Goal: Information Seeking & Learning: Learn about a topic

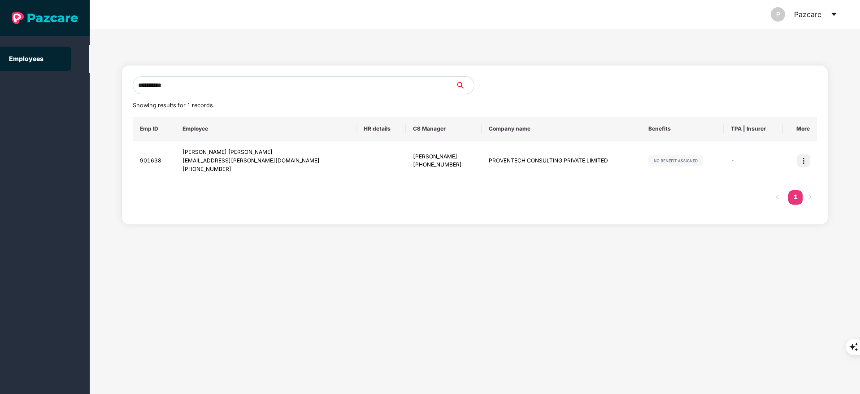
click at [191, 80] on input "**********" at bounding box center [294, 85] width 323 height 18
type input "*"
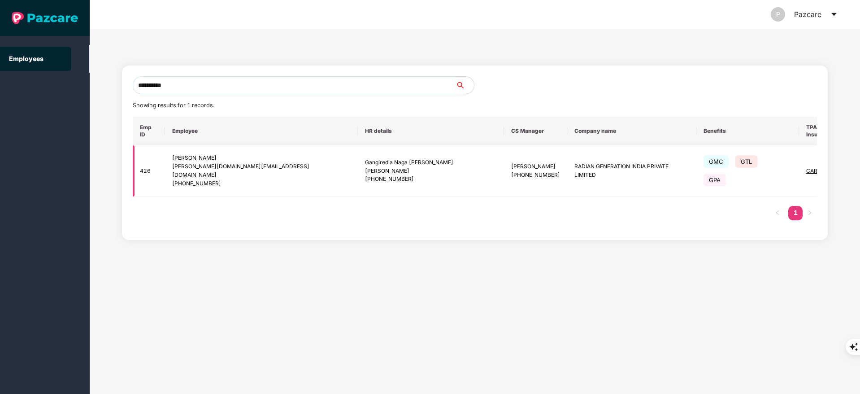
type input "**********"
click at [859, 165] on img at bounding box center [872, 171] width 13 height 13
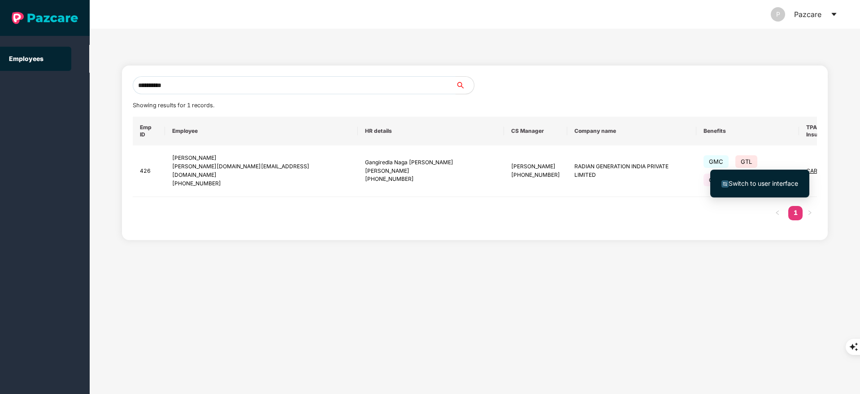
click at [775, 186] on span "Switch to user interface" at bounding box center [762, 183] width 69 height 8
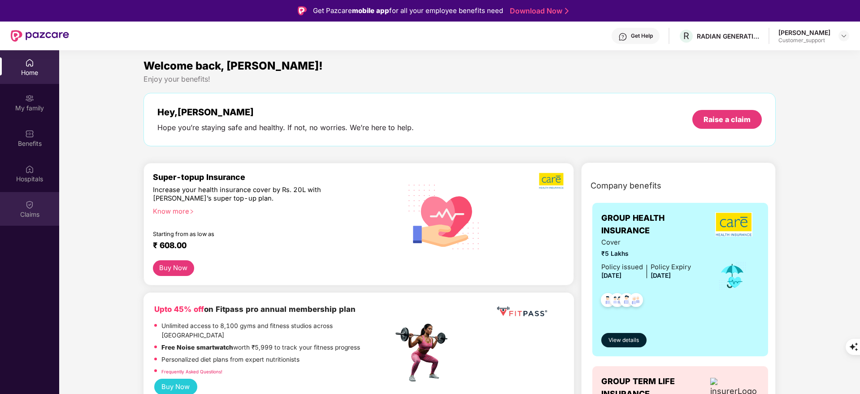
click at [13, 217] on div "Claims" at bounding box center [29, 214] width 59 height 9
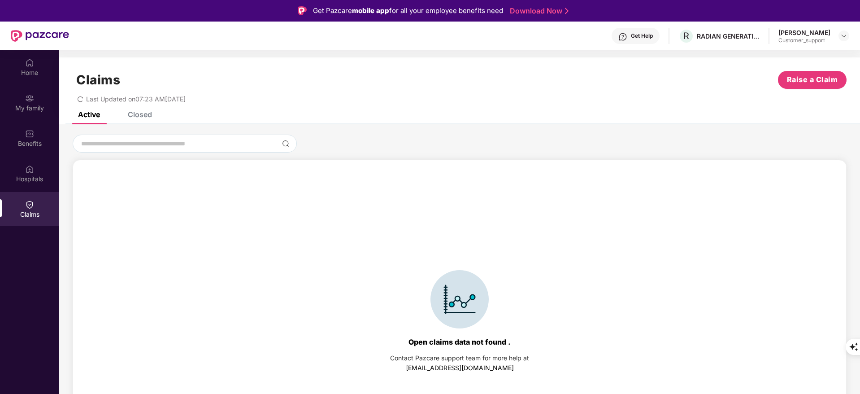
click at [137, 115] on div "Closed" at bounding box center [140, 114] width 24 height 9
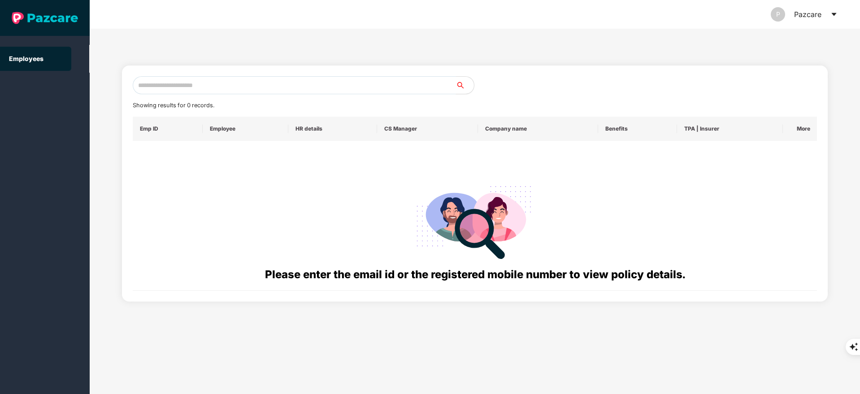
click at [163, 85] on input "text" at bounding box center [294, 85] width 323 height 18
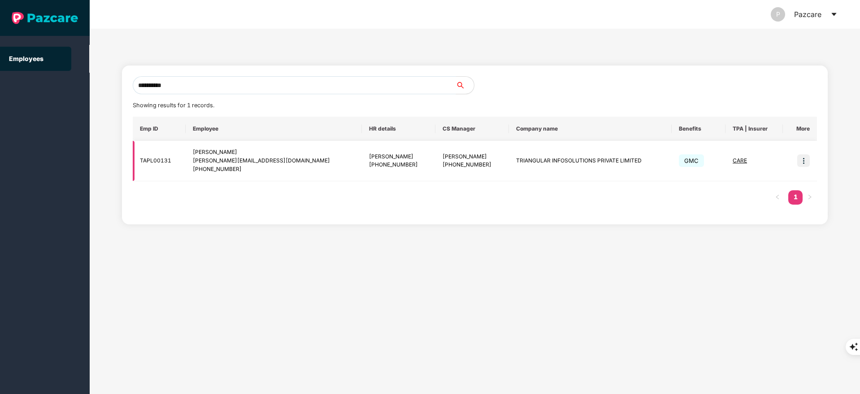
type input "**********"
click at [805, 160] on img at bounding box center [803, 160] width 13 height 13
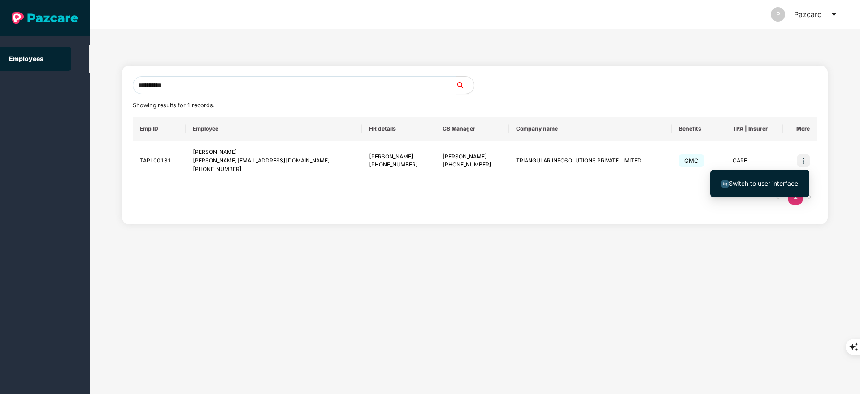
click at [772, 183] on span "Switch to user interface" at bounding box center [762, 183] width 69 height 8
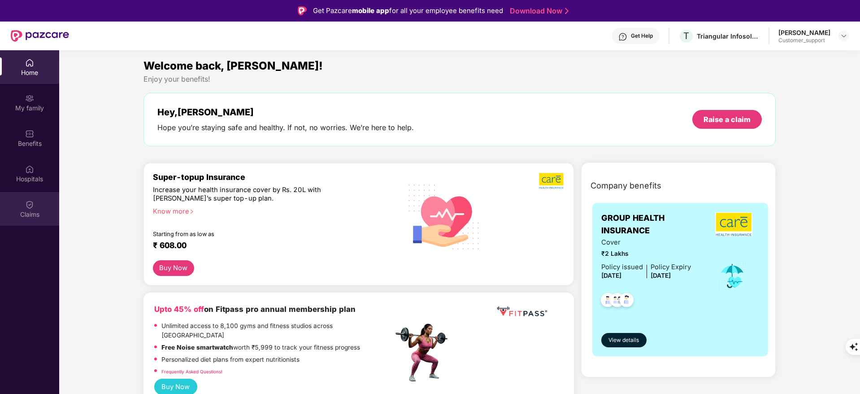
click at [29, 221] on div "Claims" at bounding box center [29, 209] width 59 height 34
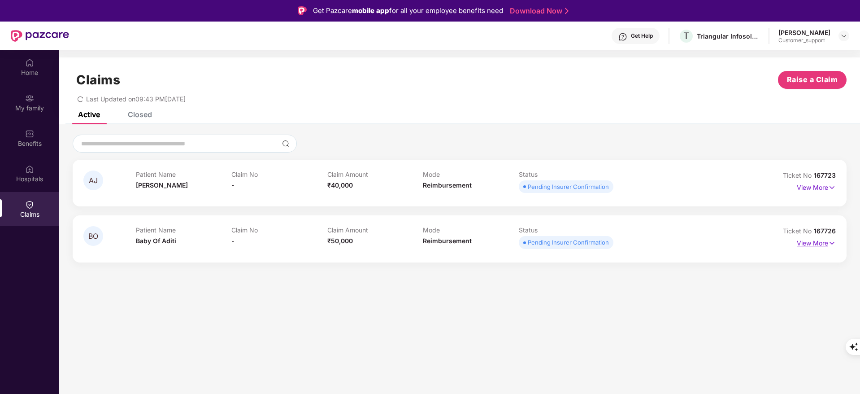
click at [818, 240] on p "View More" at bounding box center [816, 242] width 39 height 12
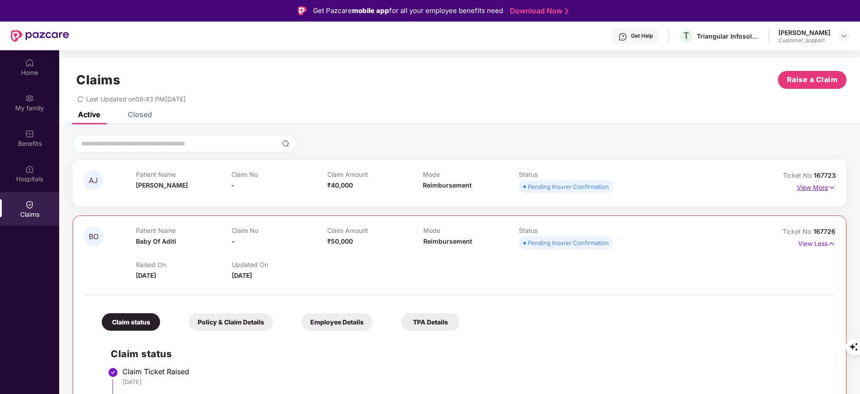
click at [813, 182] on p "View More" at bounding box center [816, 186] width 39 height 12
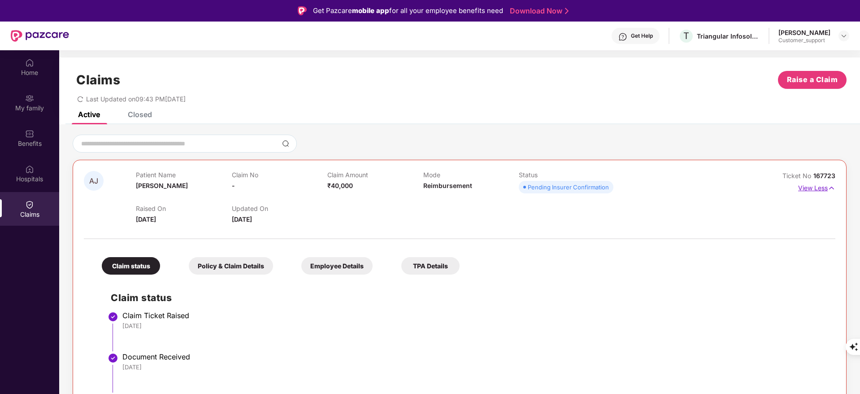
click at [810, 188] on p "View Less" at bounding box center [816, 187] width 37 height 12
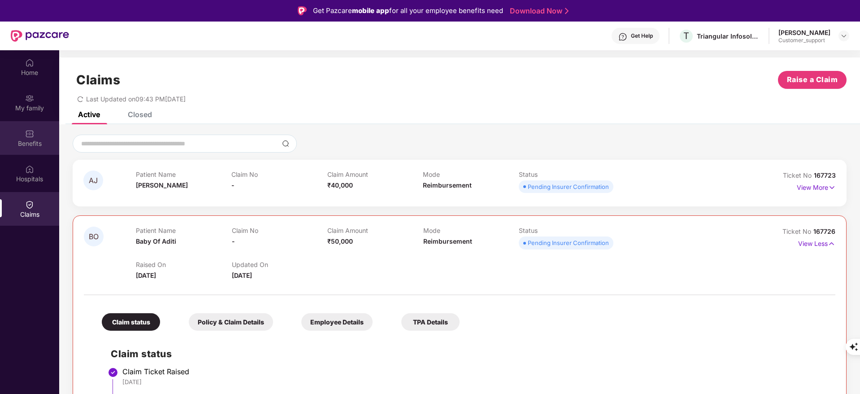
click at [32, 136] on img at bounding box center [29, 133] width 9 height 9
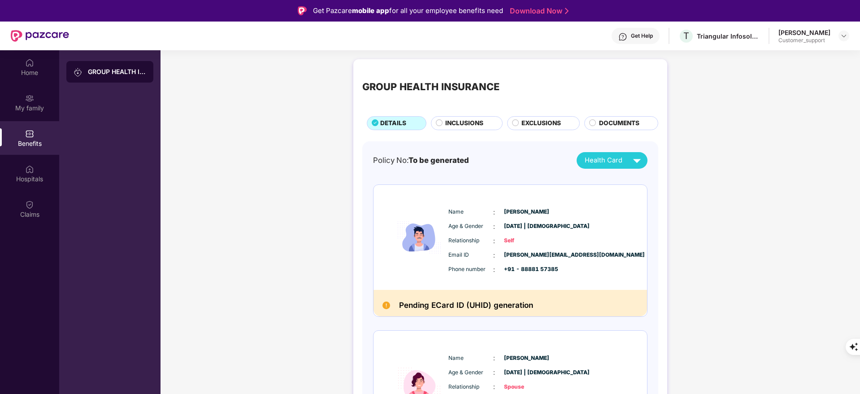
click at [637, 39] on div "Get Help" at bounding box center [635, 36] width 48 height 16
click at [724, 87] on div "GROUP HEALTH INSURANCE DETAILS INCLUSIONS EXCLUSIONS DOCUMENTS Policy No: To be…" at bounding box center [509, 360] width 699 height 610
click at [21, 207] on div "Claims" at bounding box center [29, 209] width 59 height 34
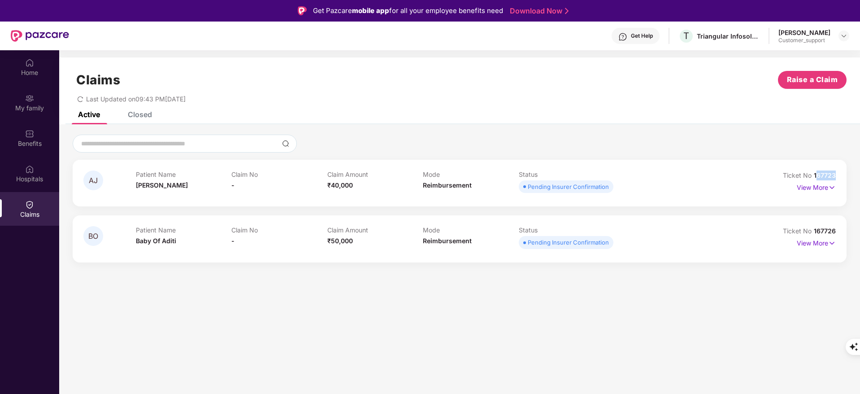
drag, startPoint x: 815, startPoint y: 176, endPoint x: 841, endPoint y: 176, distance: 26.0
click at [841, 176] on div "AJ Patient Name [PERSON_NAME] Claim No - Claim Amount ₹40,000 Mode Reimbursemen…" at bounding box center [460, 183] width 774 height 47
drag, startPoint x: 814, startPoint y: 176, endPoint x: 841, endPoint y: 180, distance: 26.8
click at [841, 180] on div "AJ Patient Name [PERSON_NAME] Claim No - Claim Amount ₹40,000 Mode Reimbursemen…" at bounding box center [460, 183] width 774 height 47
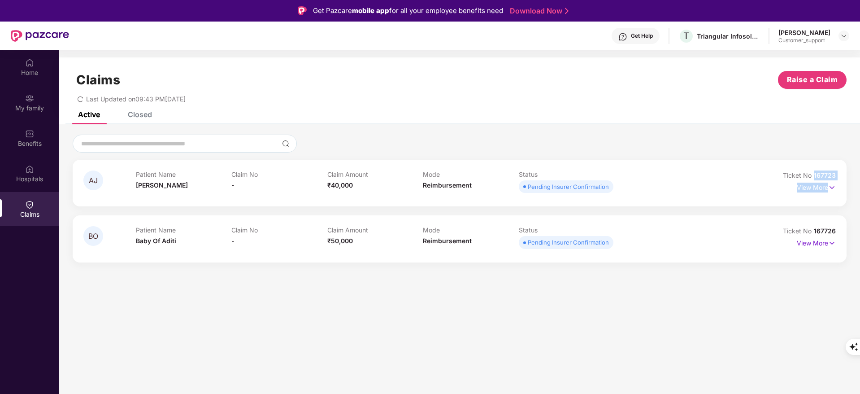
copy div "167723 View More"
click at [841, 180] on div "AJ Patient Name [PERSON_NAME] Claim No - Claim Amount ₹40,000 Mode Reimbursemen…" at bounding box center [460, 183] width 774 height 47
drag, startPoint x: 813, startPoint y: 175, endPoint x: 845, endPoint y: 175, distance: 32.7
click at [845, 175] on div "AJ Patient Name [PERSON_NAME] Claim No - Claim Amount ₹40,000 Mode Reimbursemen…" at bounding box center [460, 183] width 774 height 47
copy span "167723"
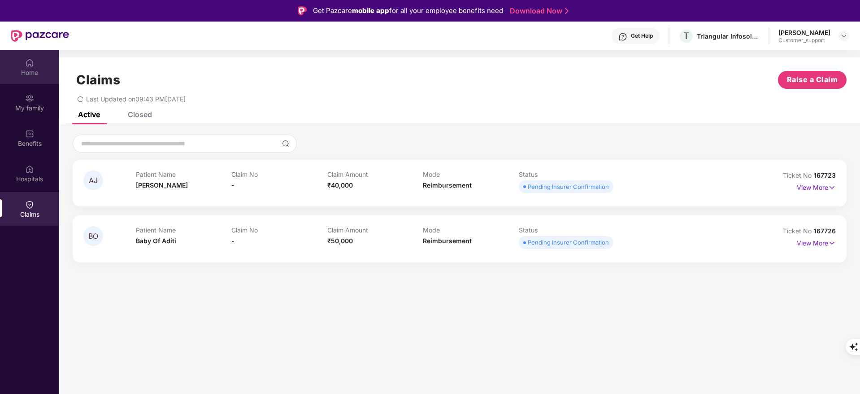
click at [39, 73] on div "Home" at bounding box center [29, 72] width 59 height 9
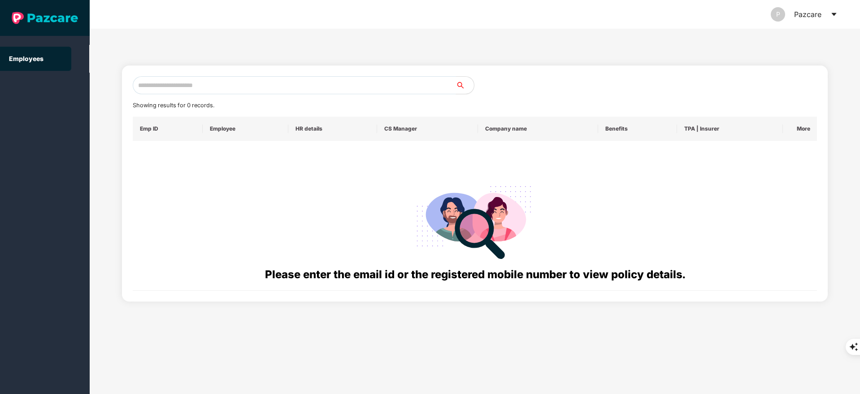
click at [163, 87] on input "text" at bounding box center [294, 85] width 323 height 18
paste input "**********"
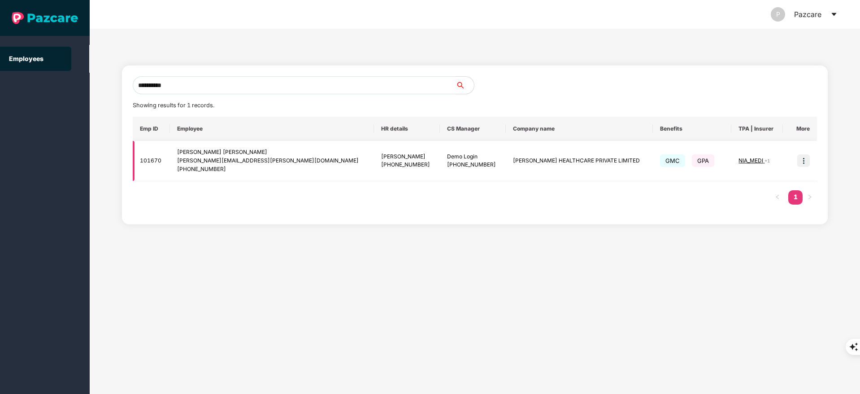
type input "**********"
click at [808, 160] on img at bounding box center [803, 160] width 13 height 13
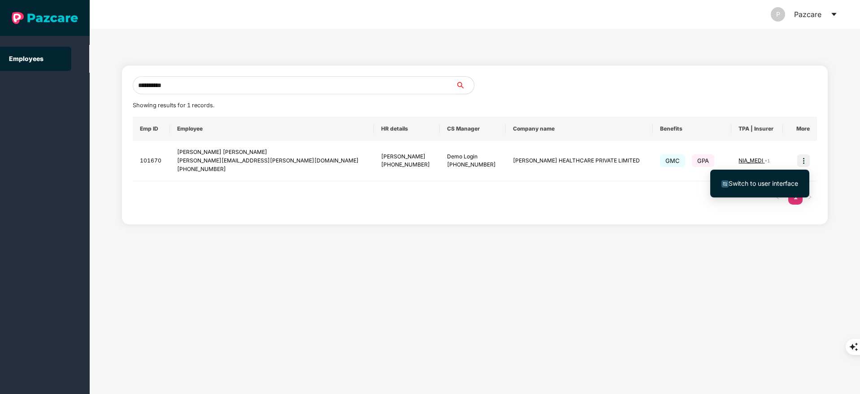
click at [780, 177] on li "Switch to user interface" at bounding box center [759, 183] width 99 height 19
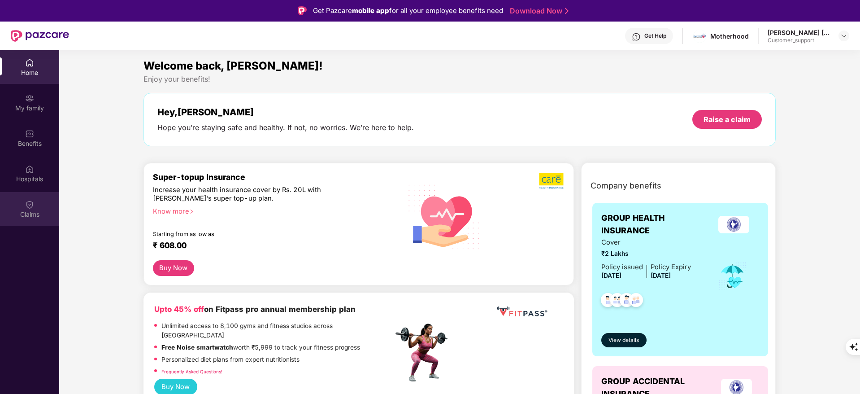
click at [24, 205] on div "Claims" at bounding box center [29, 209] width 59 height 34
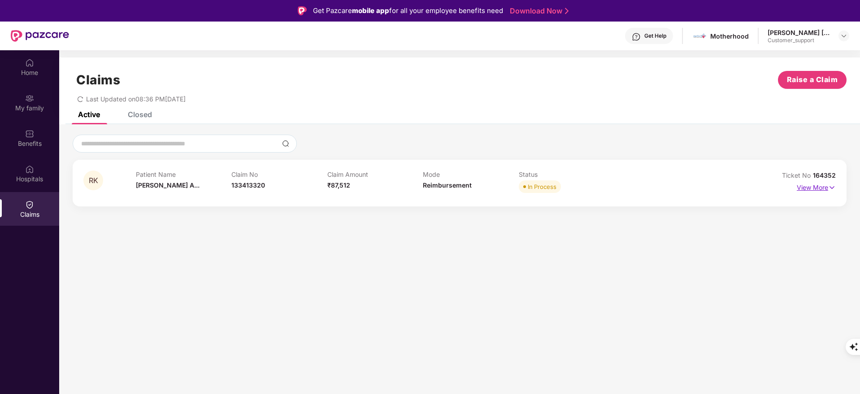
click at [810, 180] on p "View More" at bounding box center [816, 186] width 39 height 12
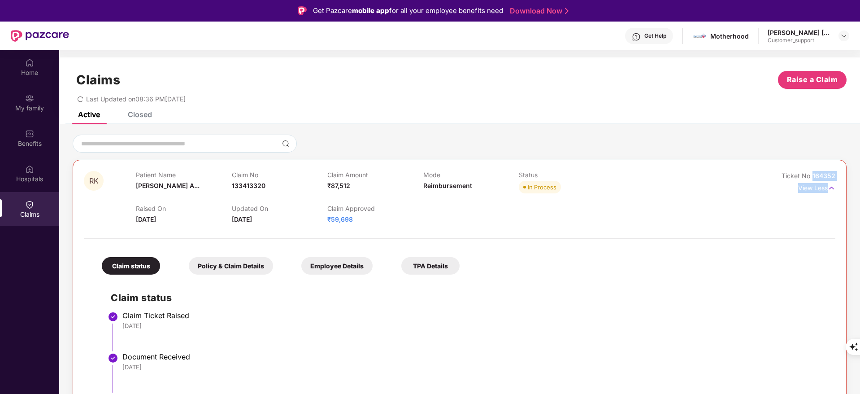
drag, startPoint x: 812, startPoint y: 175, endPoint x: 840, endPoint y: 182, distance: 28.9
click at [840, 182] on div "RK Patient Name [PERSON_NAME] A... Claim No 133413320 Claim Amount ₹87,512 Mode…" at bounding box center [460, 352] width 774 height 385
drag, startPoint x: 811, startPoint y: 176, endPoint x: 855, endPoint y: 168, distance: 44.6
click at [855, 168] on div "RK Patient Name [PERSON_NAME] A... Claim No 133413320 Claim Amount ₹87,512 Mode…" at bounding box center [459, 339] width 801 height 410
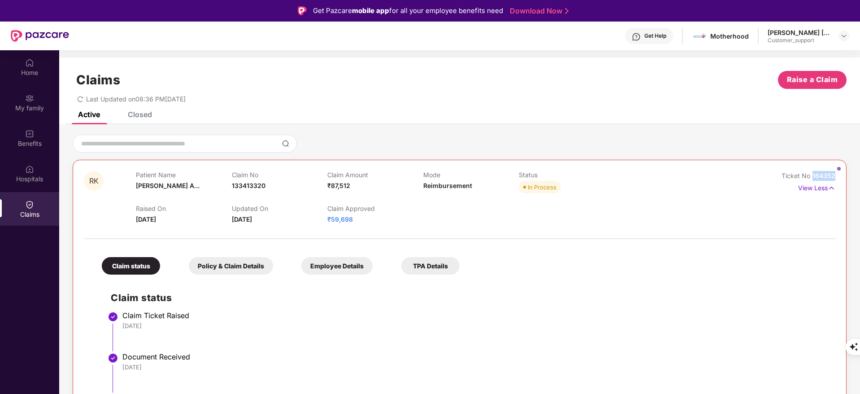
copy span "164352"
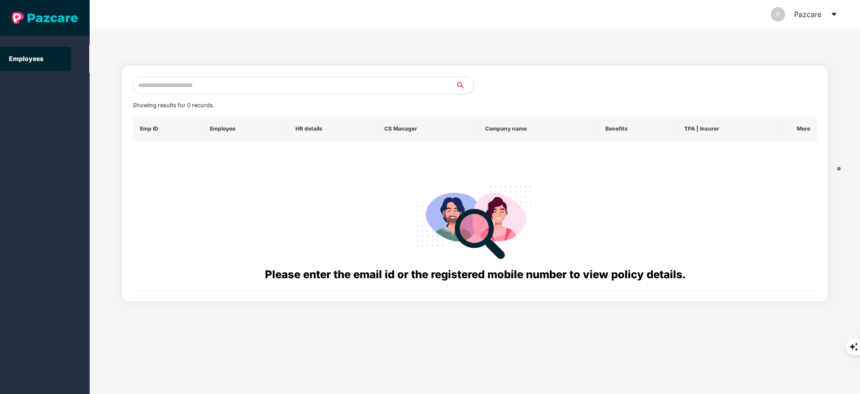
click at [157, 91] on input "text" at bounding box center [294, 85] width 323 height 18
paste input "**********"
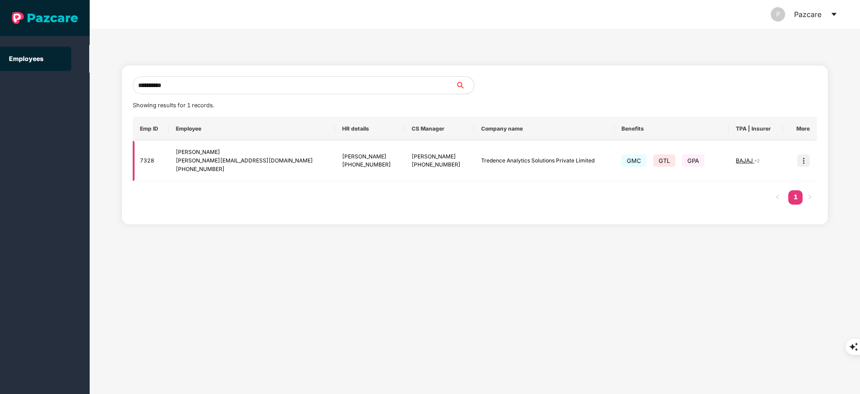
type input "**********"
click at [801, 157] on img at bounding box center [803, 160] width 13 height 13
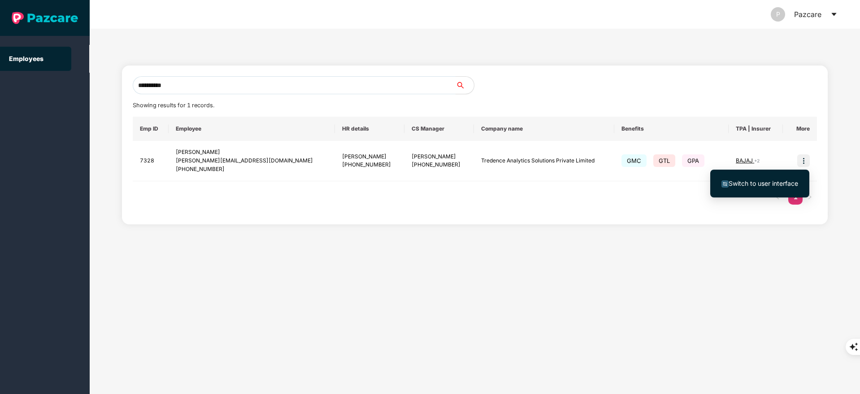
click at [788, 182] on span "Switch to user interface" at bounding box center [762, 183] width 69 height 8
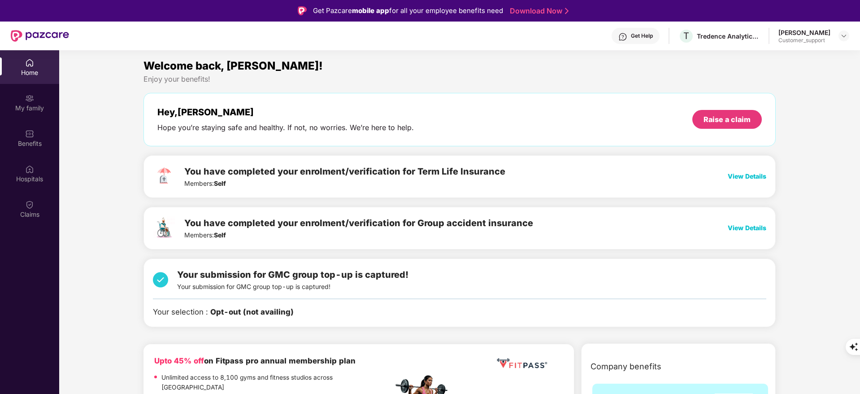
click at [633, 38] on div "Get Help" at bounding box center [642, 35] width 22 height 7
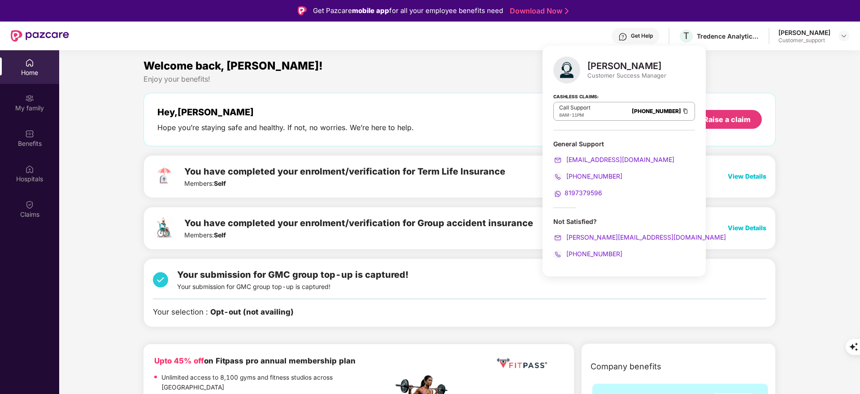
click at [778, 51] on section "Welcome back, [PERSON_NAME]! Enjoy your benefits! Hey, [PERSON_NAME] you’re sta…" at bounding box center [459, 247] width 801 height 394
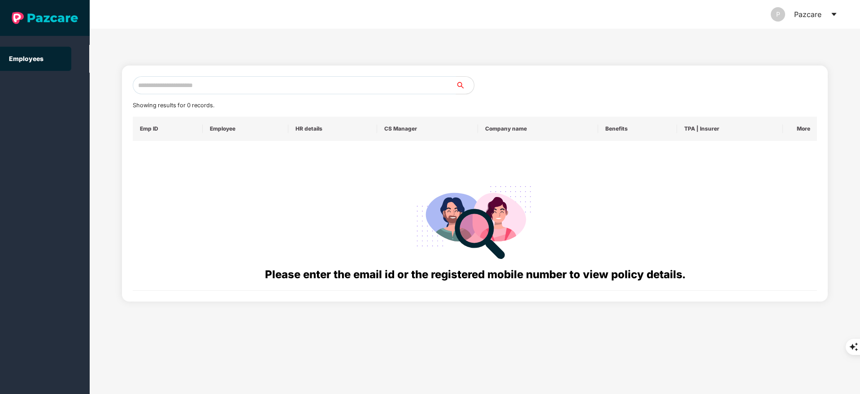
click at [208, 80] on input "text" at bounding box center [294, 85] width 323 height 18
paste input "**********"
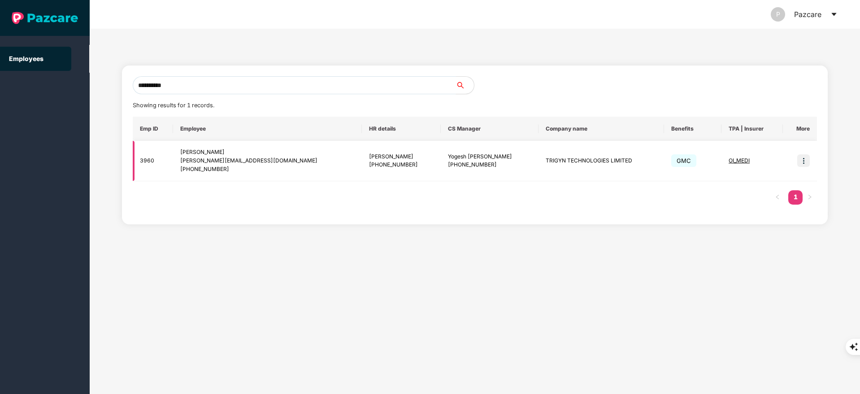
type input "**********"
click at [804, 158] on img at bounding box center [803, 160] width 13 height 13
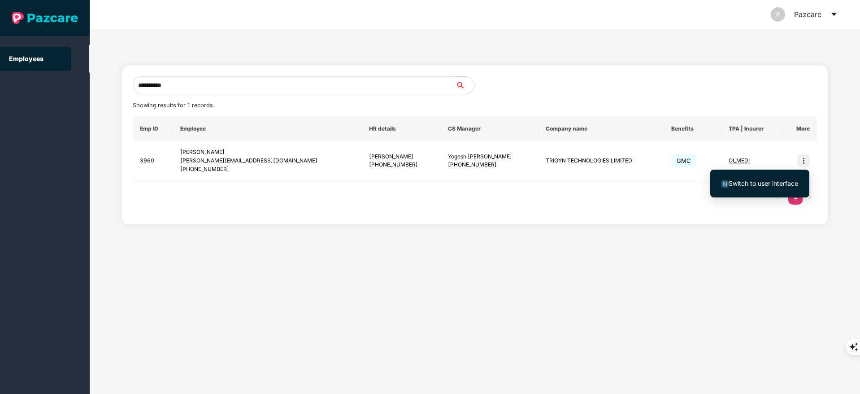
click at [756, 182] on span "Switch to user interface" at bounding box center [762, 183] width 69 height 8
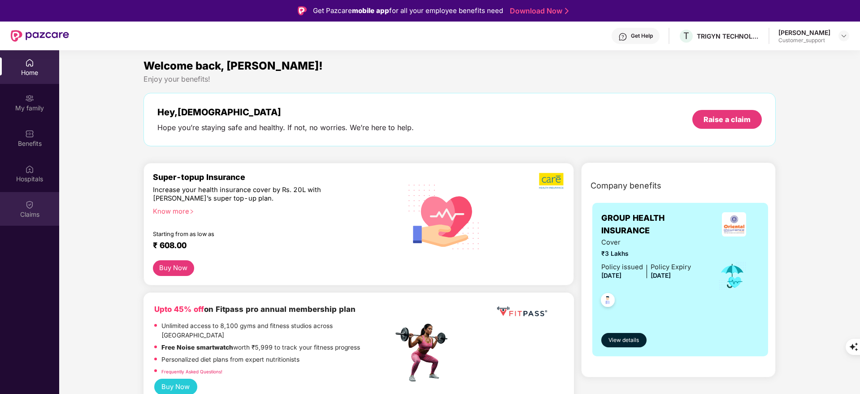
click at [19, 208] on div "Claims" at bounding box center [29, 209] width 59 height 34
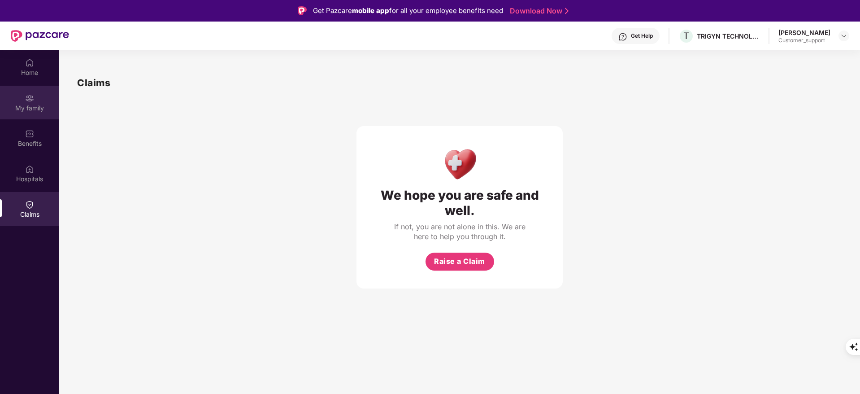
click at [17, 99] on div "My family" at bounding box center [29, 103] width 59 height 34
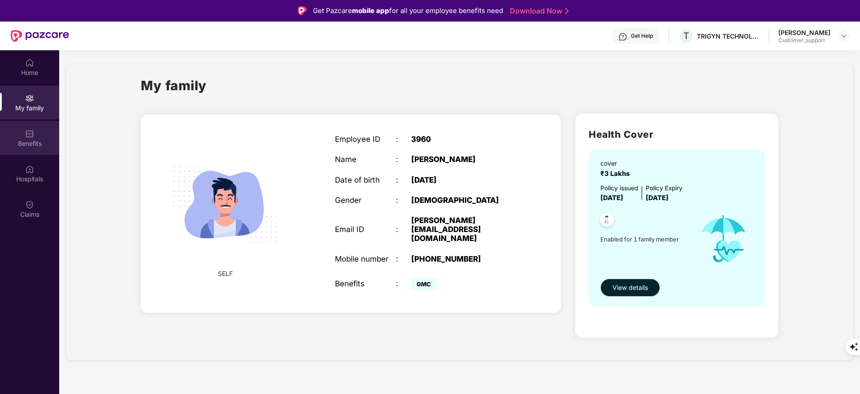
click at [24, 123] on div "Benefits" at bounding box center [29, 138] width 59 height 34
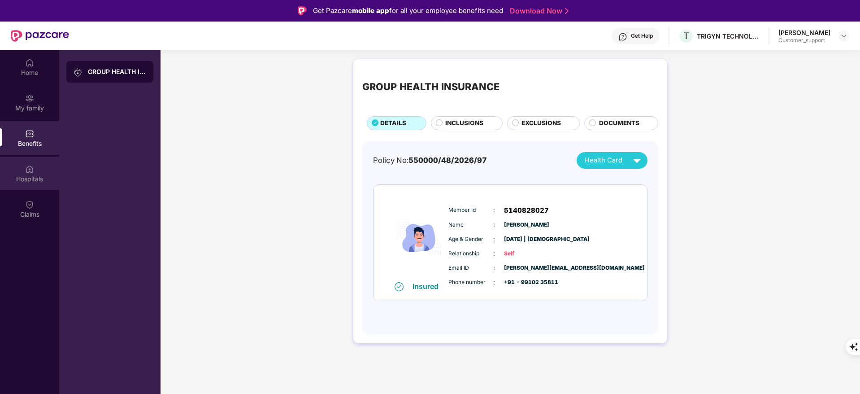
click at [40, 181] on div "Hospitals" at bounding box center [29, 178] width 59 height 9
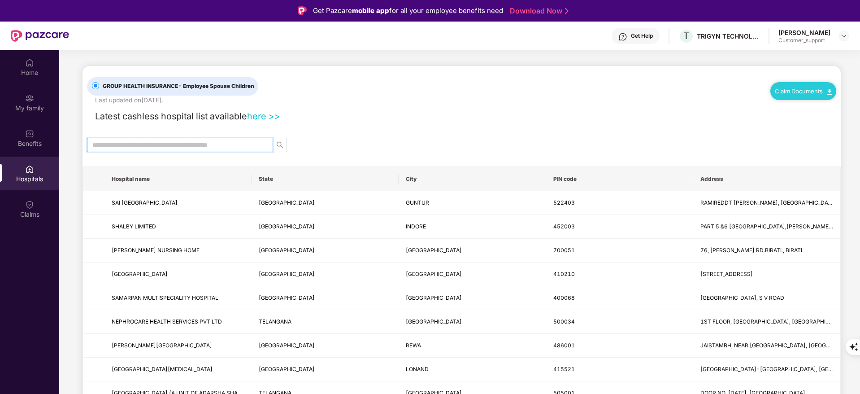
click at [184, 147] on input "text" at bounding box center [176, 145] width 168 height 10
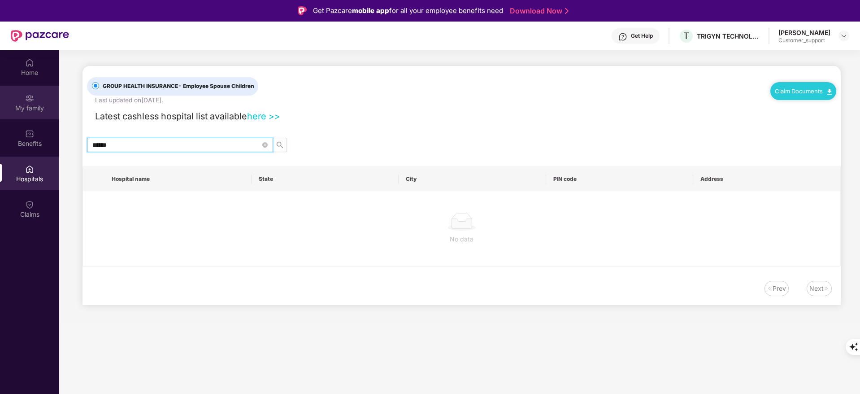
type input "******"
click at [27, 105] on div "My family" at bounding box center [29, 108] width 59 height 9
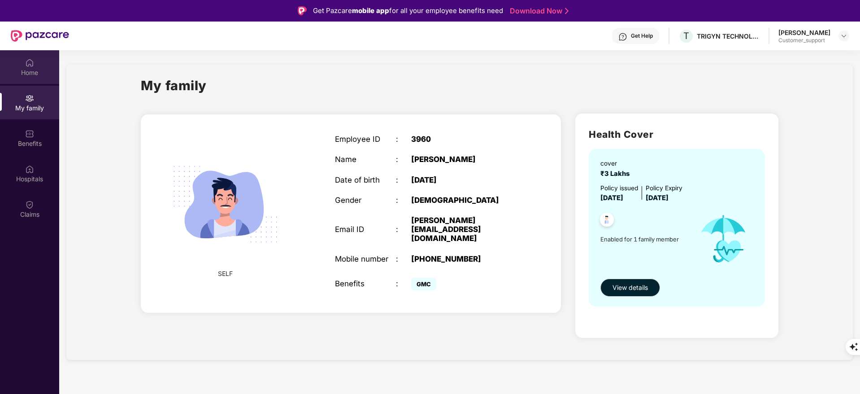
click at [43, 68] on div "Home" at bounding box center [29, 72] width 59 height 9
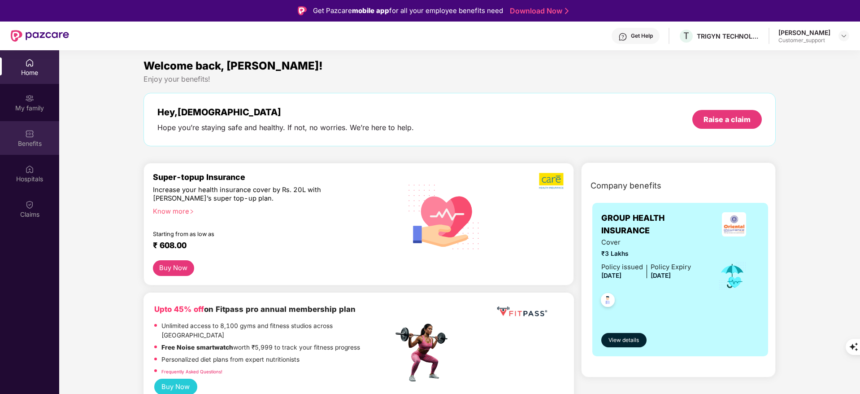
click at [29, 142] on div "Benefits" at bounding box center [29, 143] width 59 height 9
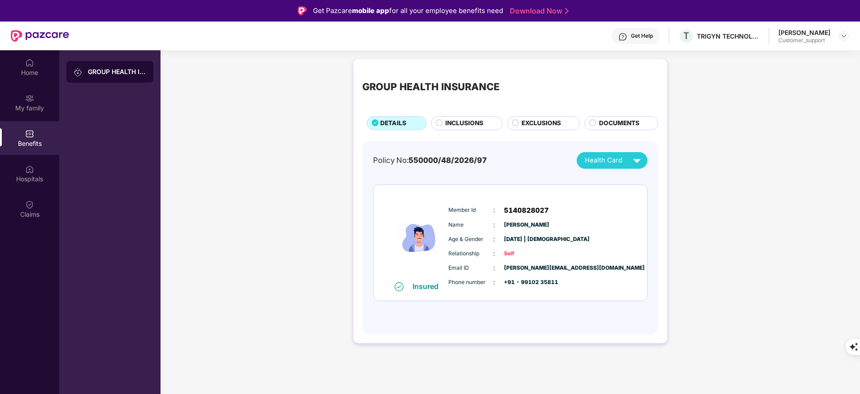
click at [451, 126] on span "INCLUSIONS" at bounding box center [464, 123] width 38 height 10
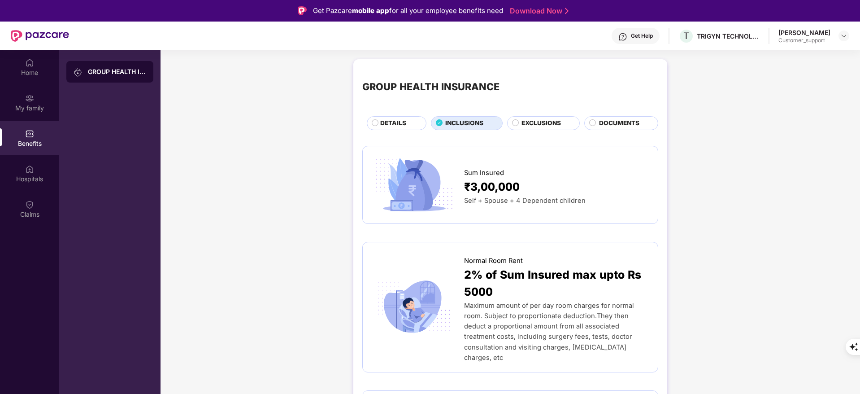
click at [378, 126] on div "DETAILS" at bounding box center [399, 123] width 46 height 11
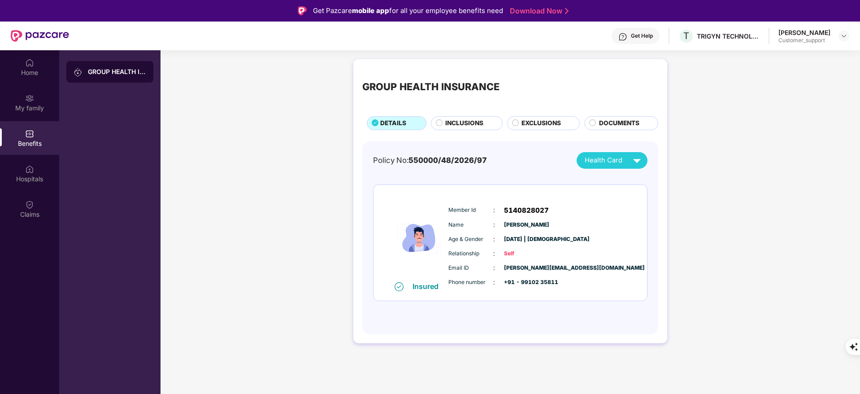
click at [470, 127] on span "INCLUSIONS" at bounding box center [464, 123] width 38 height 10
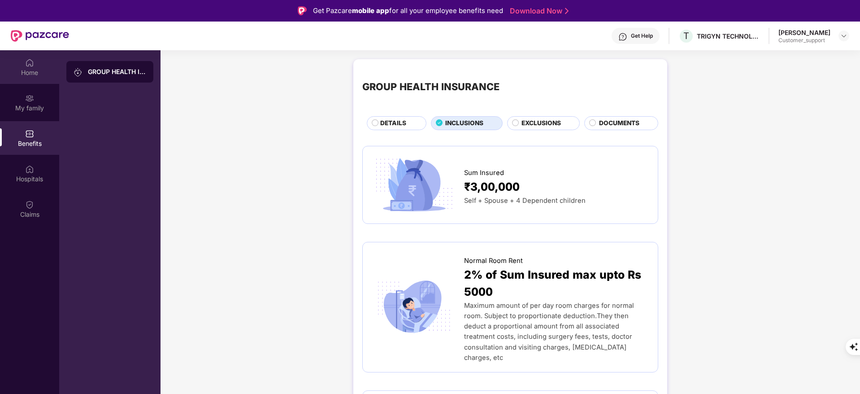
click at [30, 56] on div "Home" at bounding box center [29, 67] width 59 height 34
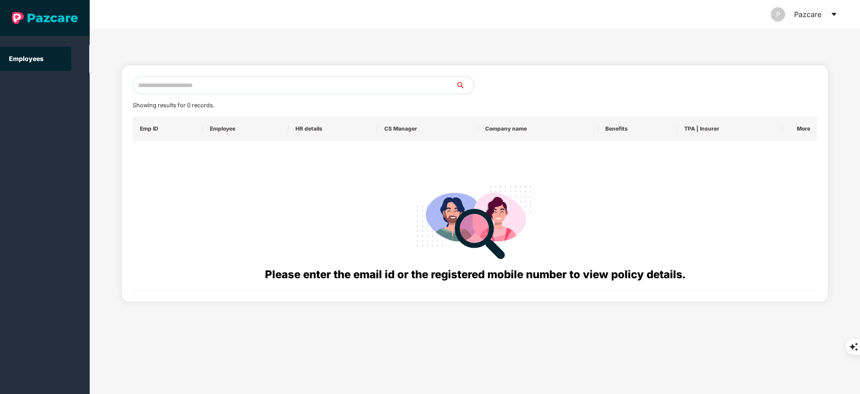
click at [182, 82] on input "text" at bounding box center [294, 85] width 323 height 18
paste input "**********"
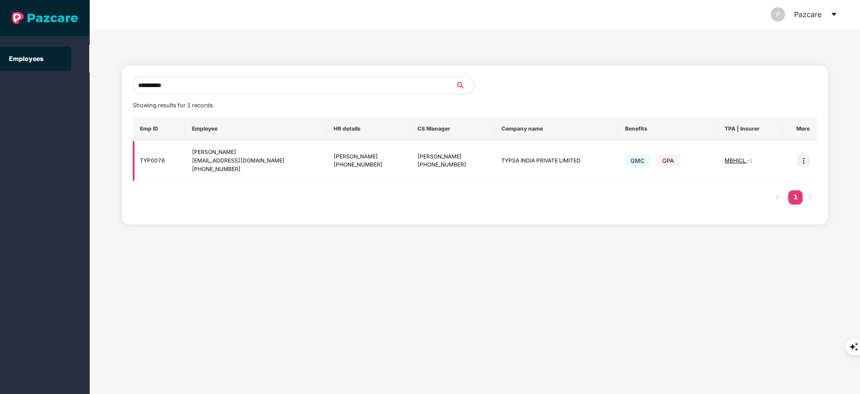
type input "**********"
click at [802, 160] on img at bounding box center [803, 160] width 13 height 13
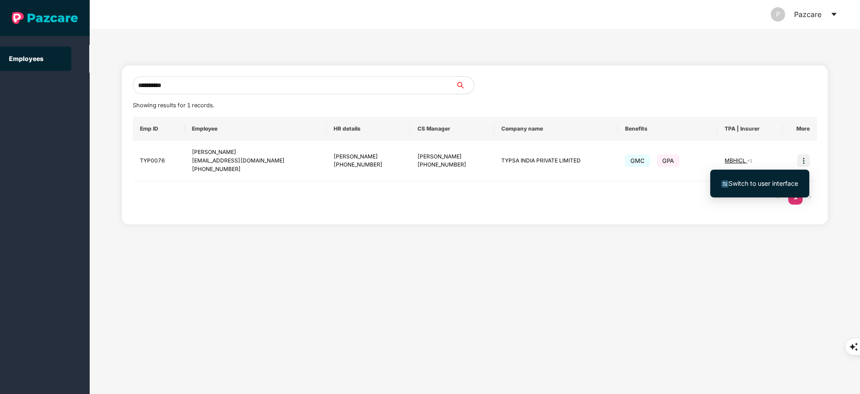
click at [780, 181] on span "Switch to user interface" at bounding box center [762, 183] width 69 height 8
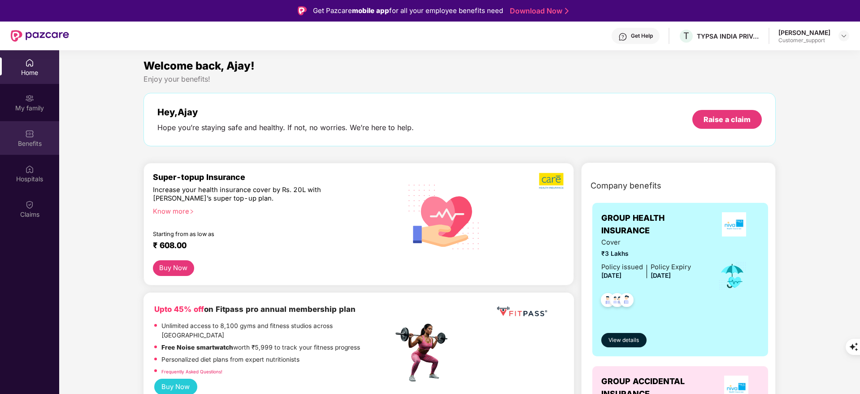
click at [17, 154] on div "Benefits" at bounding box center [29, 138] width 59 height 34
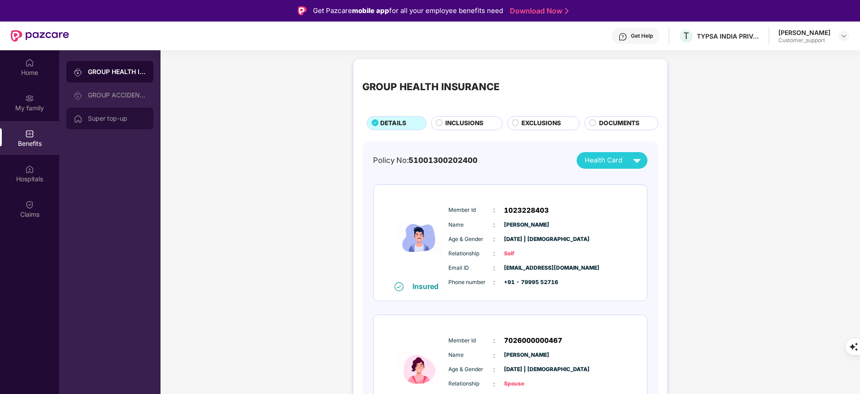
click at [122, 108] on div "Super top-up" at bounding box center [109, 119] width 87 height 22
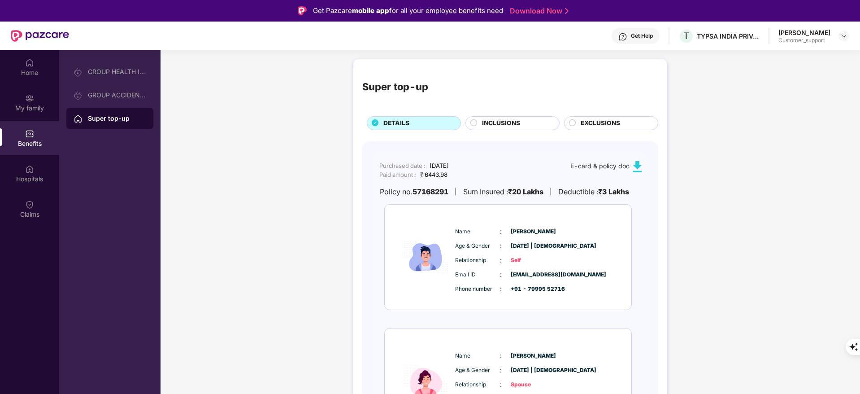
click at [504, 117] on div "INCLUSIONS" at bounding box center [512, 123] width 94 height 14
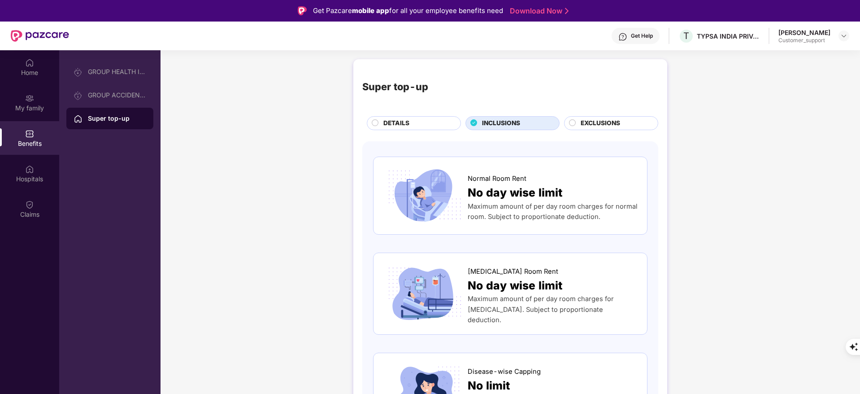
click at [589, 114] on div "Super top-up DETAILS INCLUSIONS EXCLUSIONS" at bounding box center [510, 99] width 296 height 62
click at [398, 128] on span "DETAILS" at bounding box center [396, 123] width 26 height 10
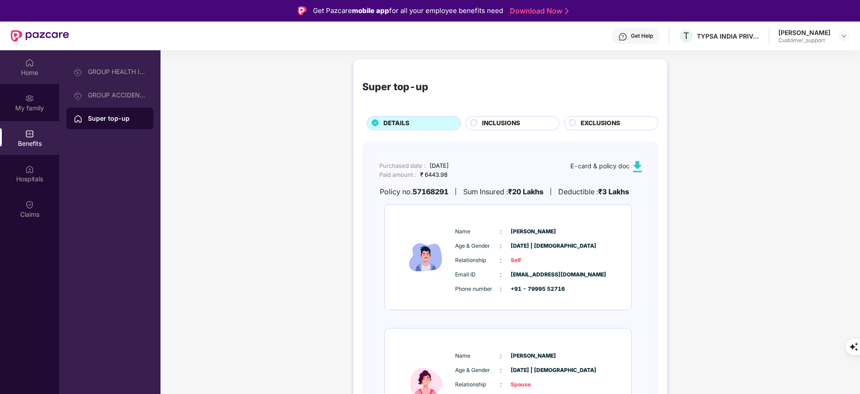
click at [30, 75] on div "Home" at bounding box center [29, 72] width 59 height 9
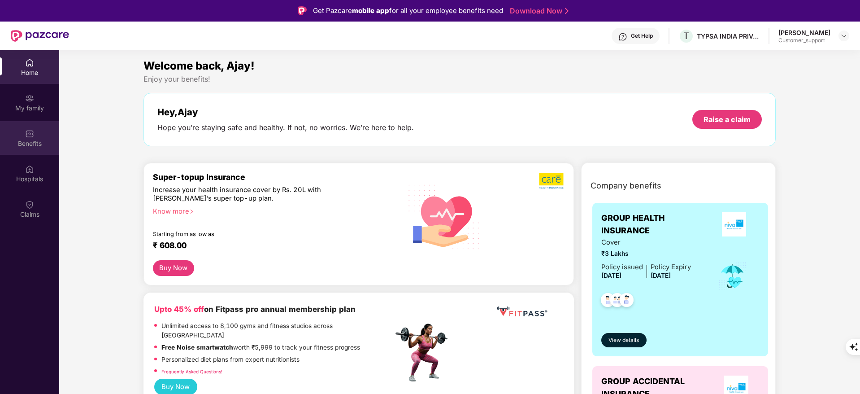
click at [16, 150] on div "Benefits" at bounding box center [29, 138] width 59 height 34
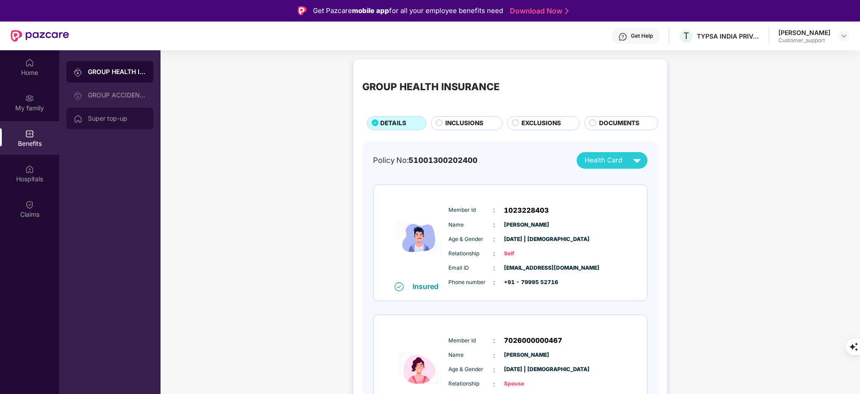
click at [138, 112] on div "Super top-up" at bounding box center [109, 119] width 87 height 22
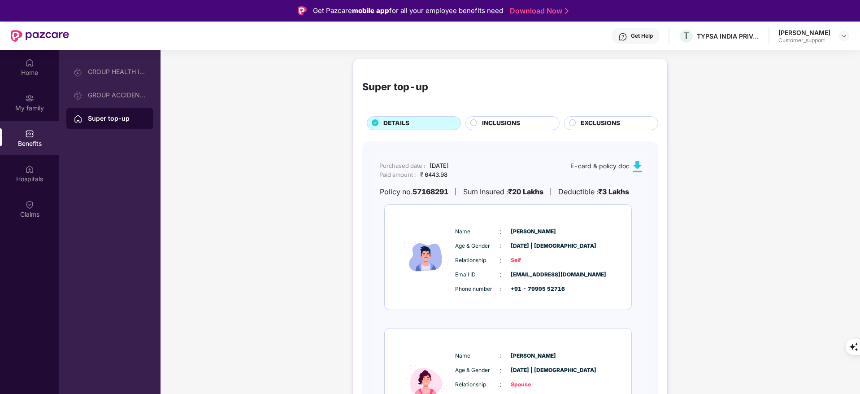
click at [592, 119] on span "EXCLUSIONS" at bounding box center [600, 123] width 39 height 10
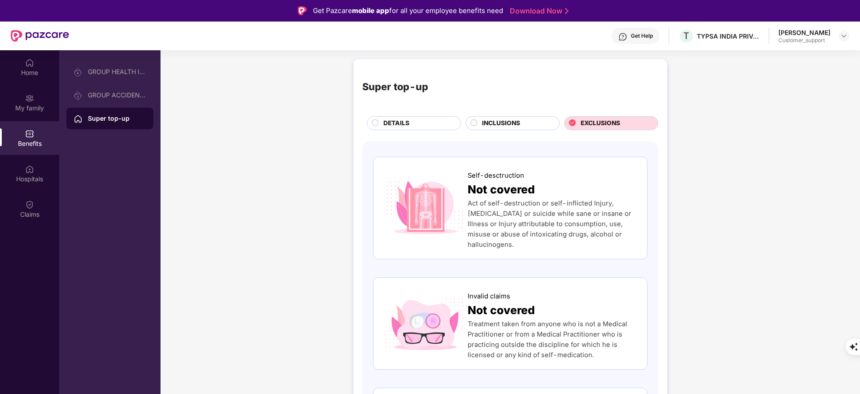
click at [499, 118] on span "INCLUSIONS" at bounding box center [501, 123] width 38 height 10
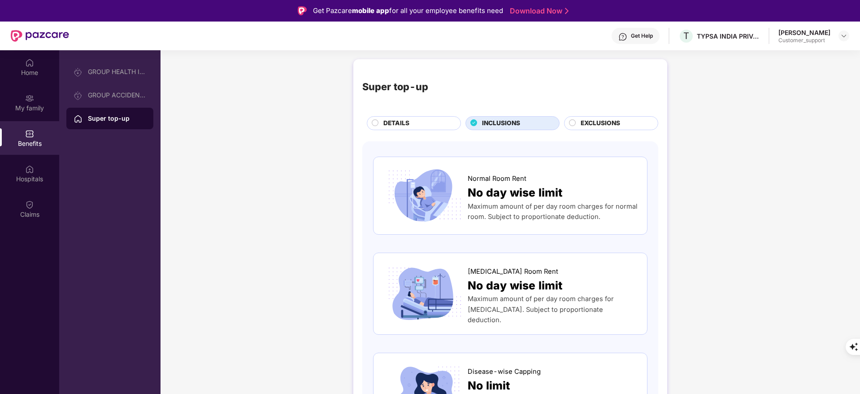
click at [393, 123] on span "DETAILS" at bounding box center [396, 123] width 26 height 10
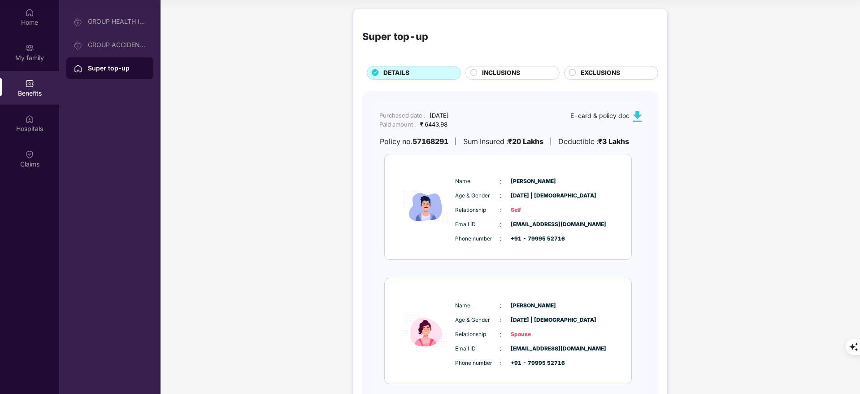
click at [508, 66] on div "INCLUSIONS" at bounding box center [512, 73] width 94 height 14
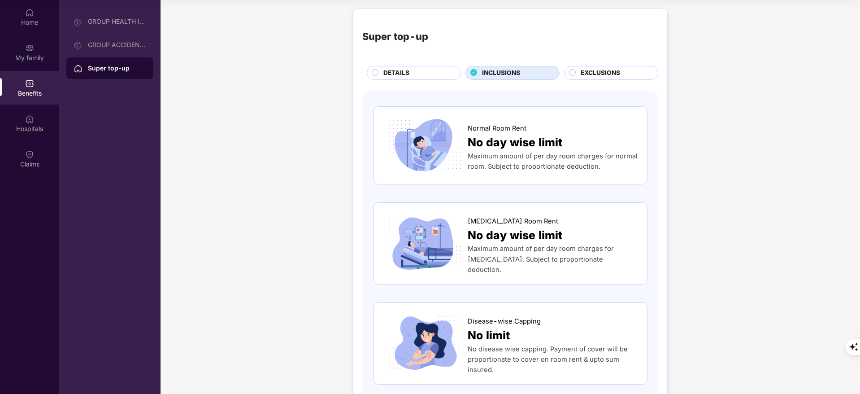
click at [617, 72] on span "EXCLUSIONS" at bounding box center [600, 73] width 39 height 10
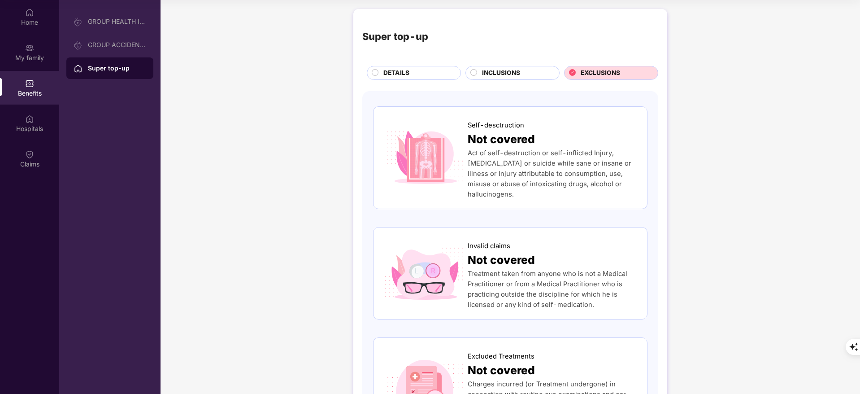
click at [387, 69] on span "DETAILS" at bounding box center [396, 73] width 26 height 10
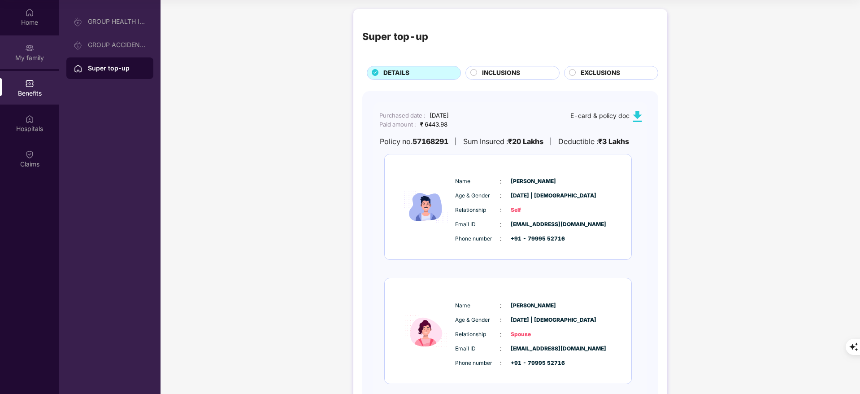
click at [25, 48] on div "My family" at bounding box center [29, 52] width 59 height 34
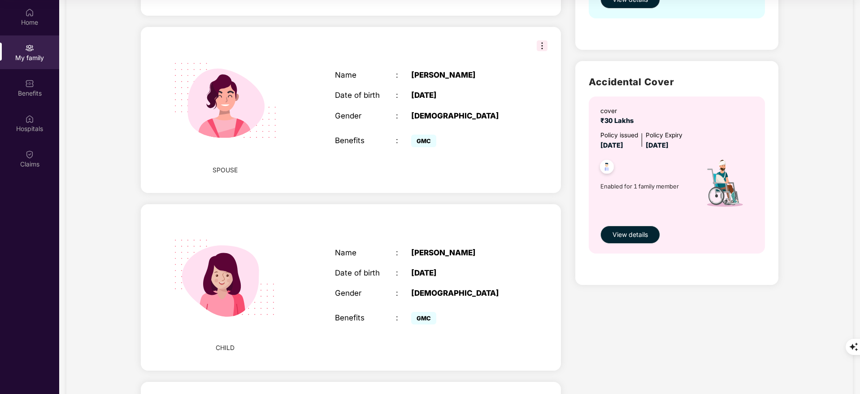
scroll to position [238, 0]
click at [22, 95] on div "Benefits" at bounding box center [29, 93] width 59 height 9
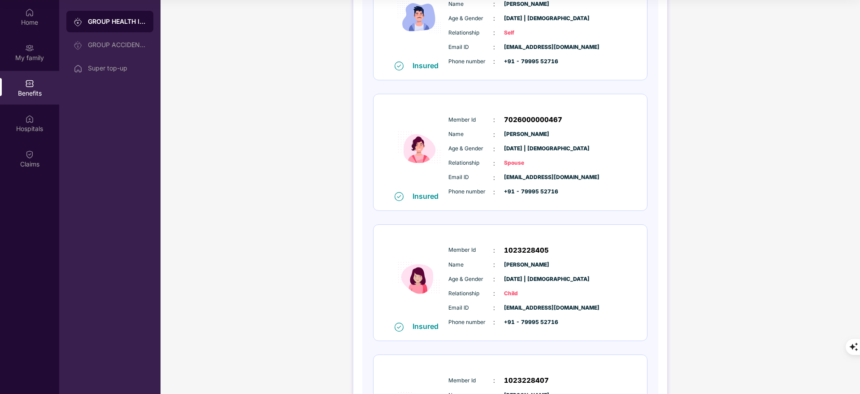
scroll to position [169, 0]
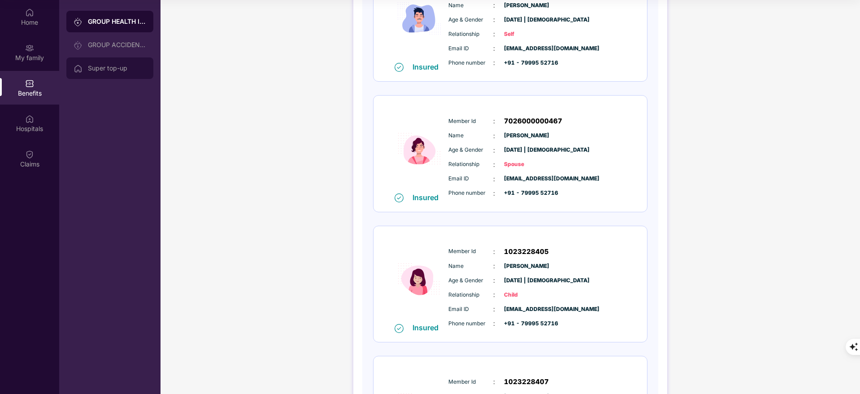
click at [96, 71] on div "Super top-up" at bounding box center [117, 68] width 58 height 7
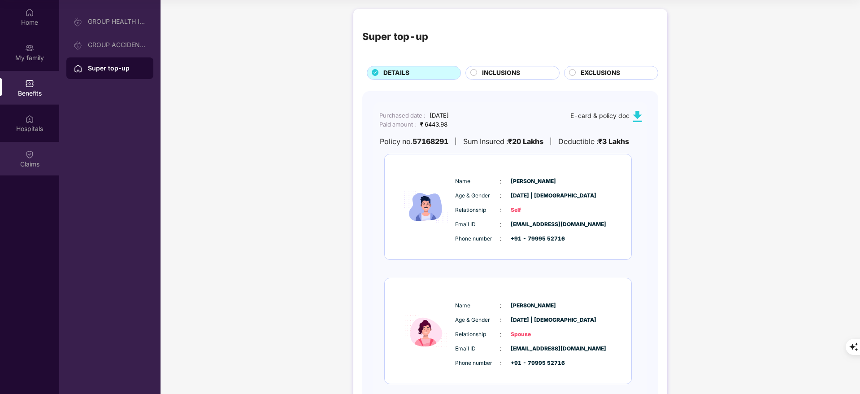
click at [27, 160] on div "Claims" at bounding box center [29, 164] width 59 height 9
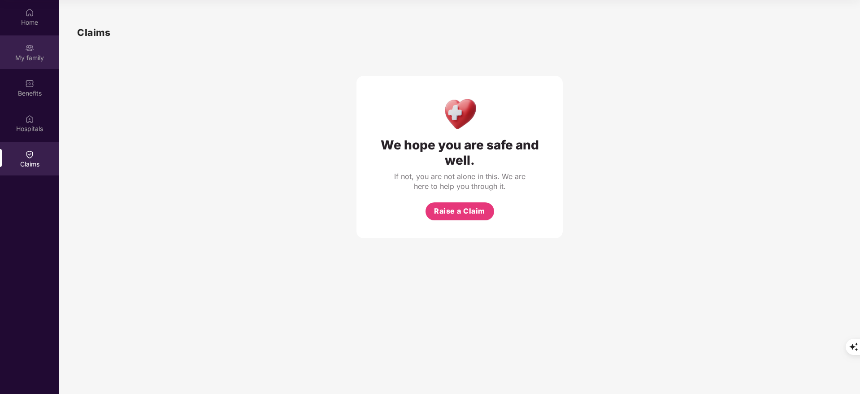
click at [23, 47] on div "My family" at bounding box center [29, 52] width 59 height 34
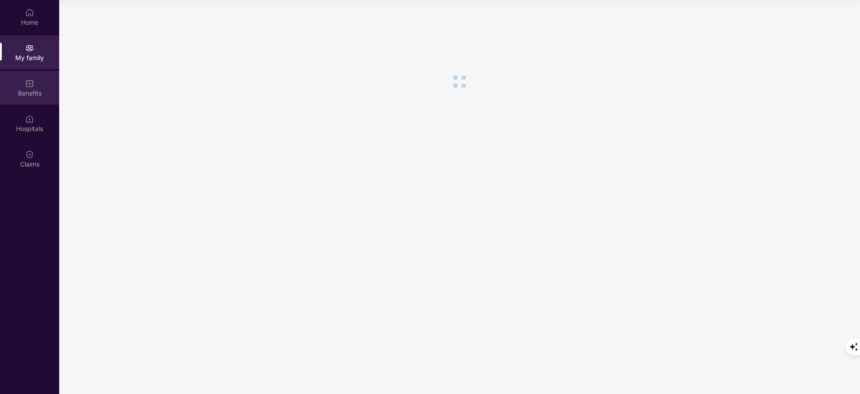
click at [40, 95] on div "Benefits" at bounding box center [29, 93] width 59 height 9
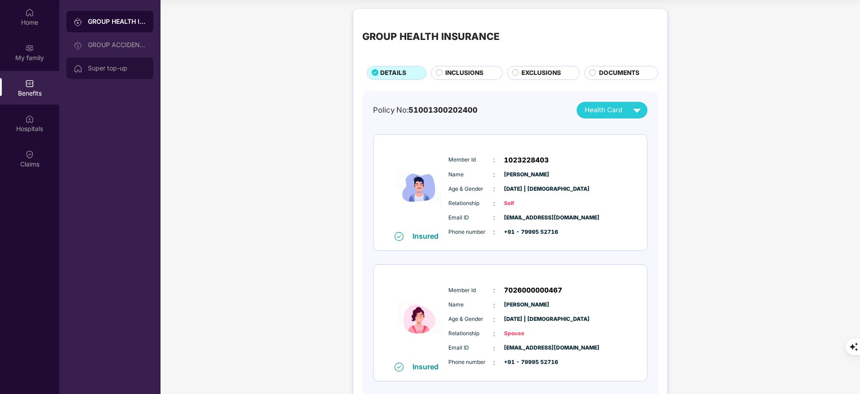
click at [112, 66] on div "Super top-up" at bounding box center [117, 68] width 58 height 7
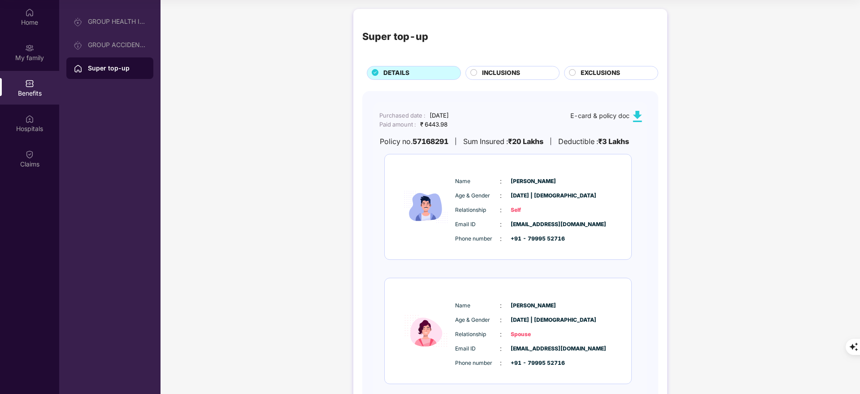
click at [632, 117] on img at bounding box center [637, 116] width 11 height 11
